Goal: Navigation & Orientation: Find specific page/section

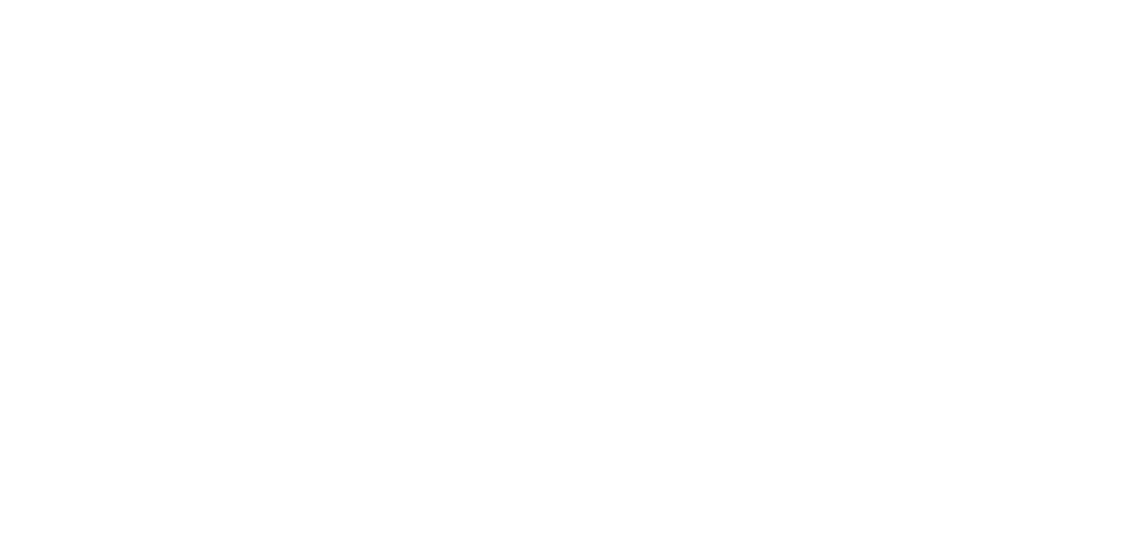
select select
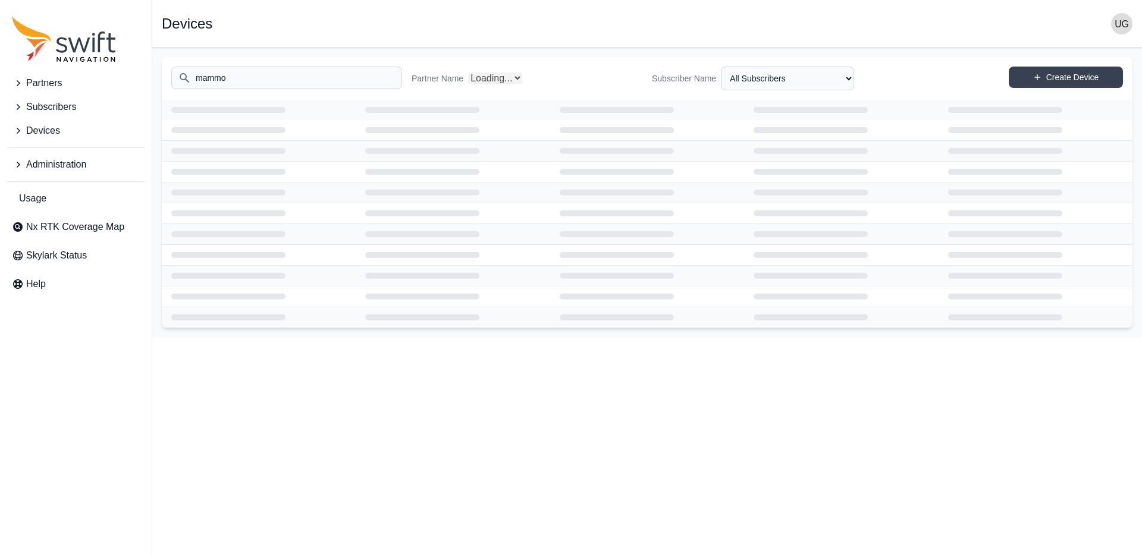
select select "Partner Name"
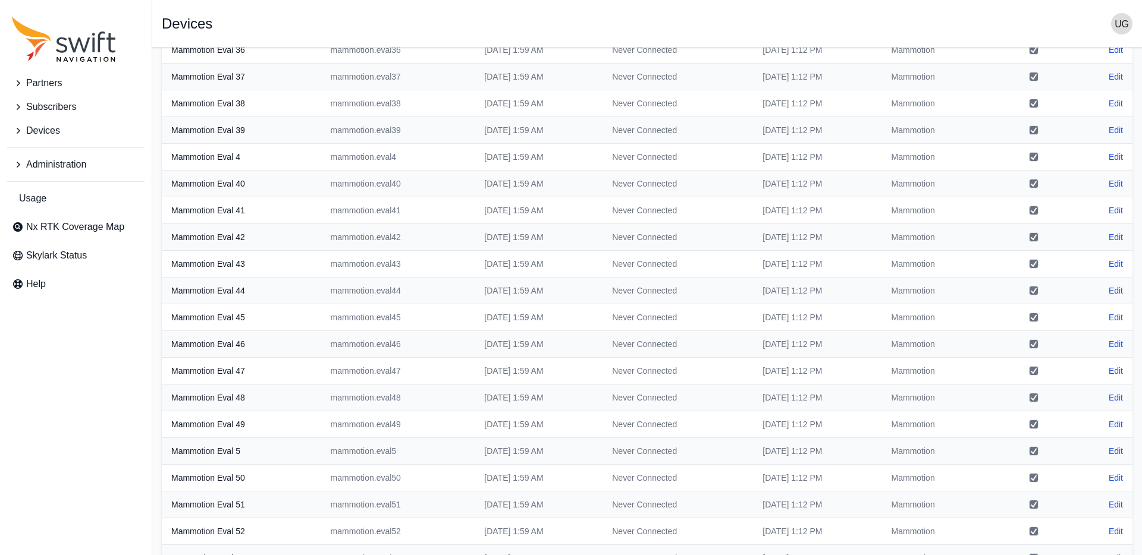
scroll to position [956, 0]
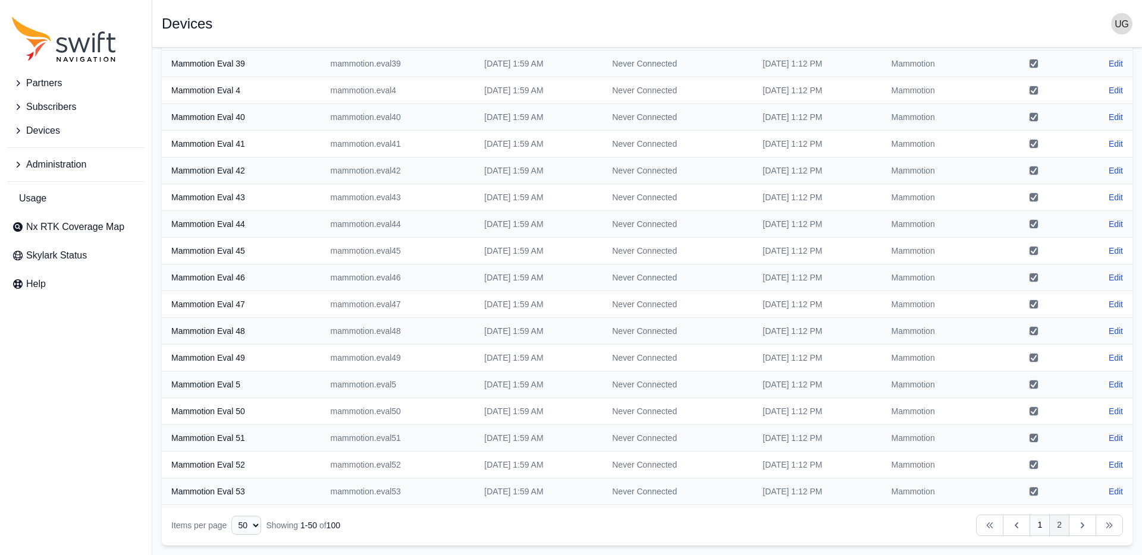
click at [1057, 526] on link "2" at bounding box center [1059, 525] width 20 height 21
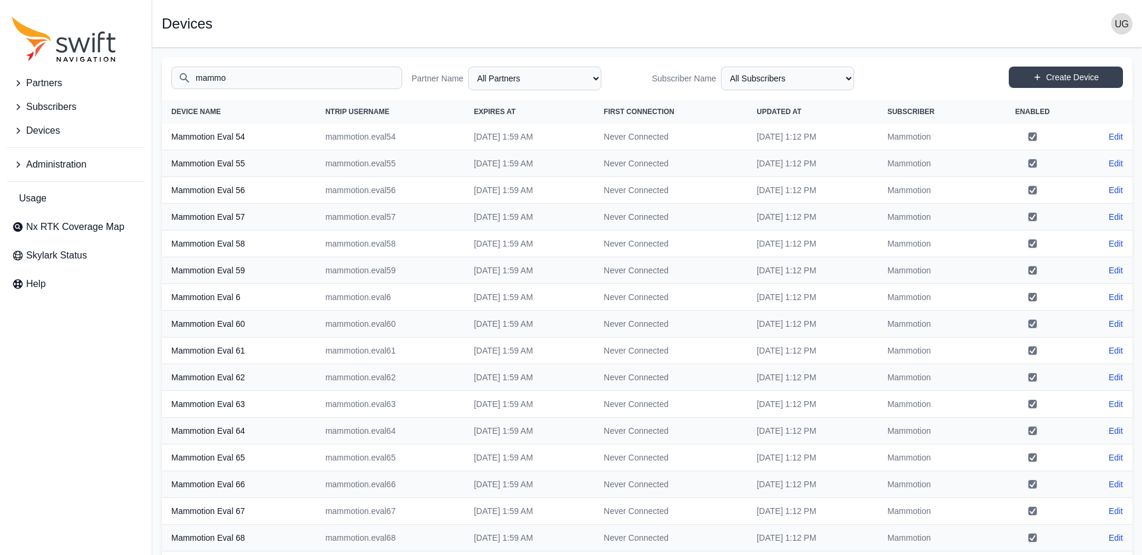
click at [20, 105] on icon "Sidenav" at bounding box center [18, 107] width 12 height 12
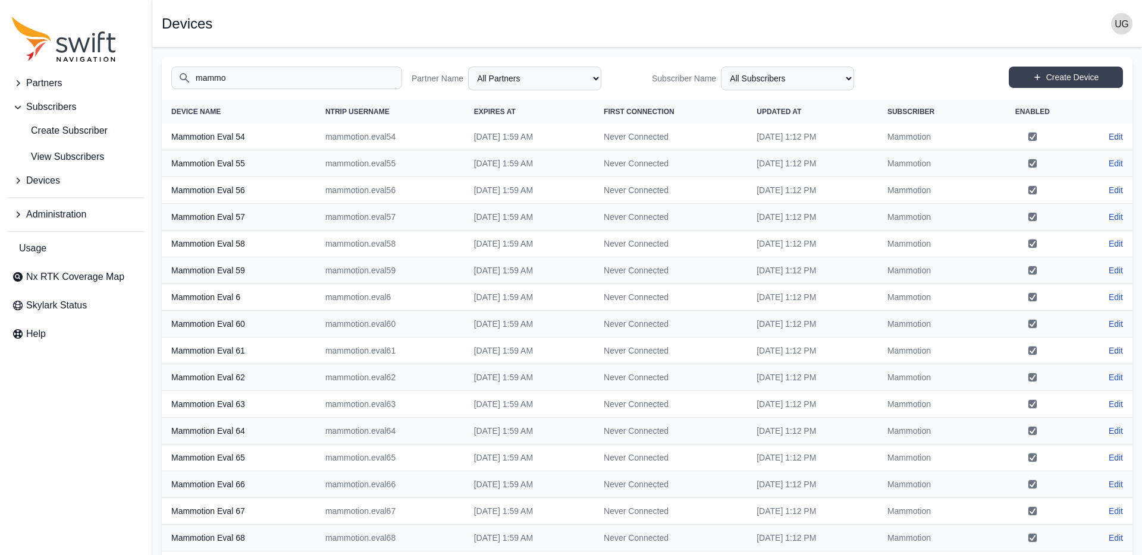
click at [21, 181] on icon "Sidenav" at bounding box center [18, 181] width 12 height 12
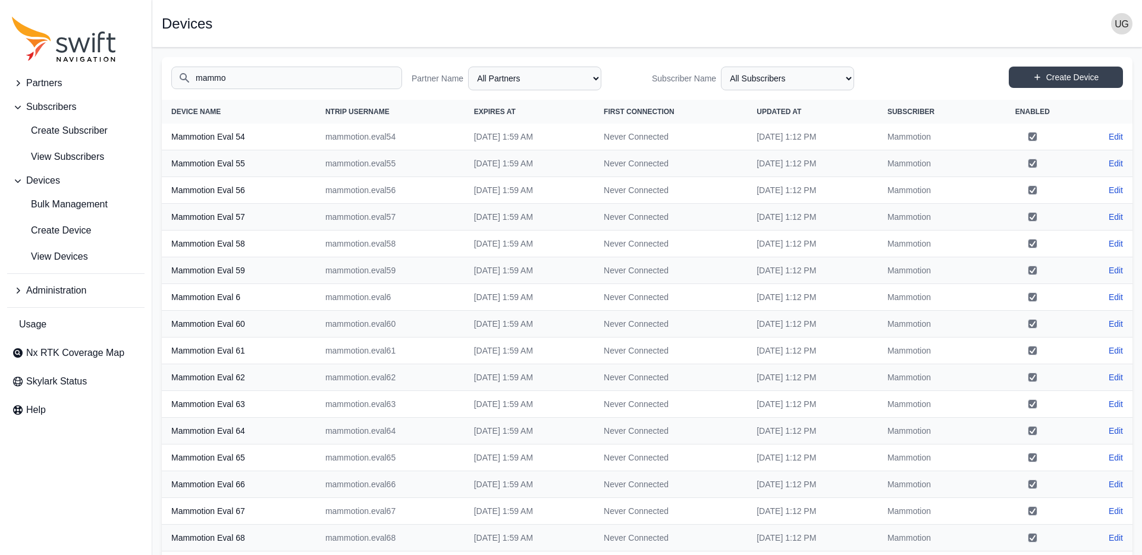
click at [20, 81] on icon "Sidenav" at bounding box center [18, 83] width 12 height 12
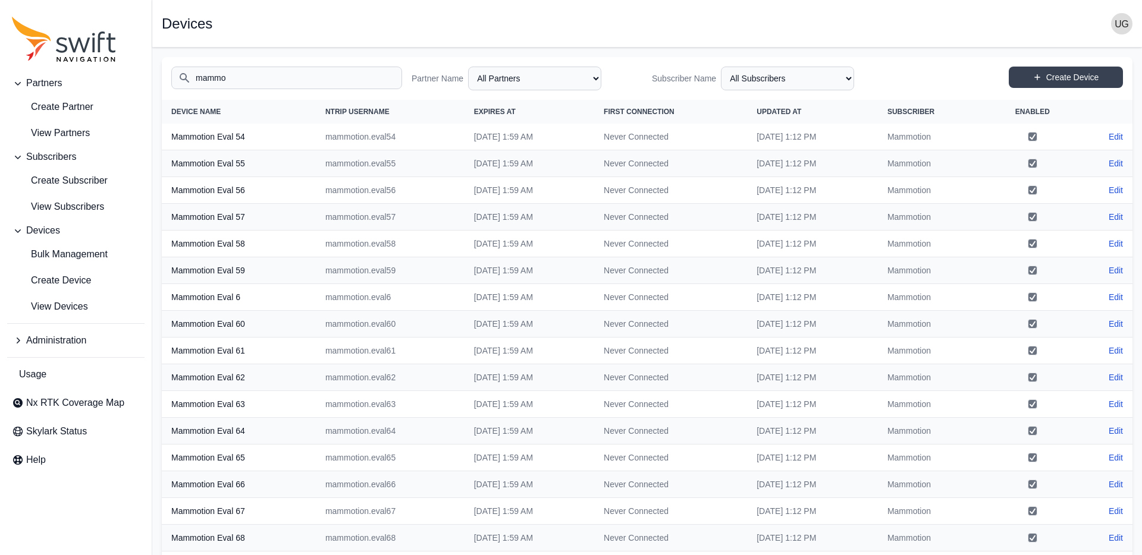
click at [19, 81] on icon "Sidenav" at bounding box center [18, 83] width 12 height 12
